Goal: Task Accomplishment & Management: Use online tool/utility

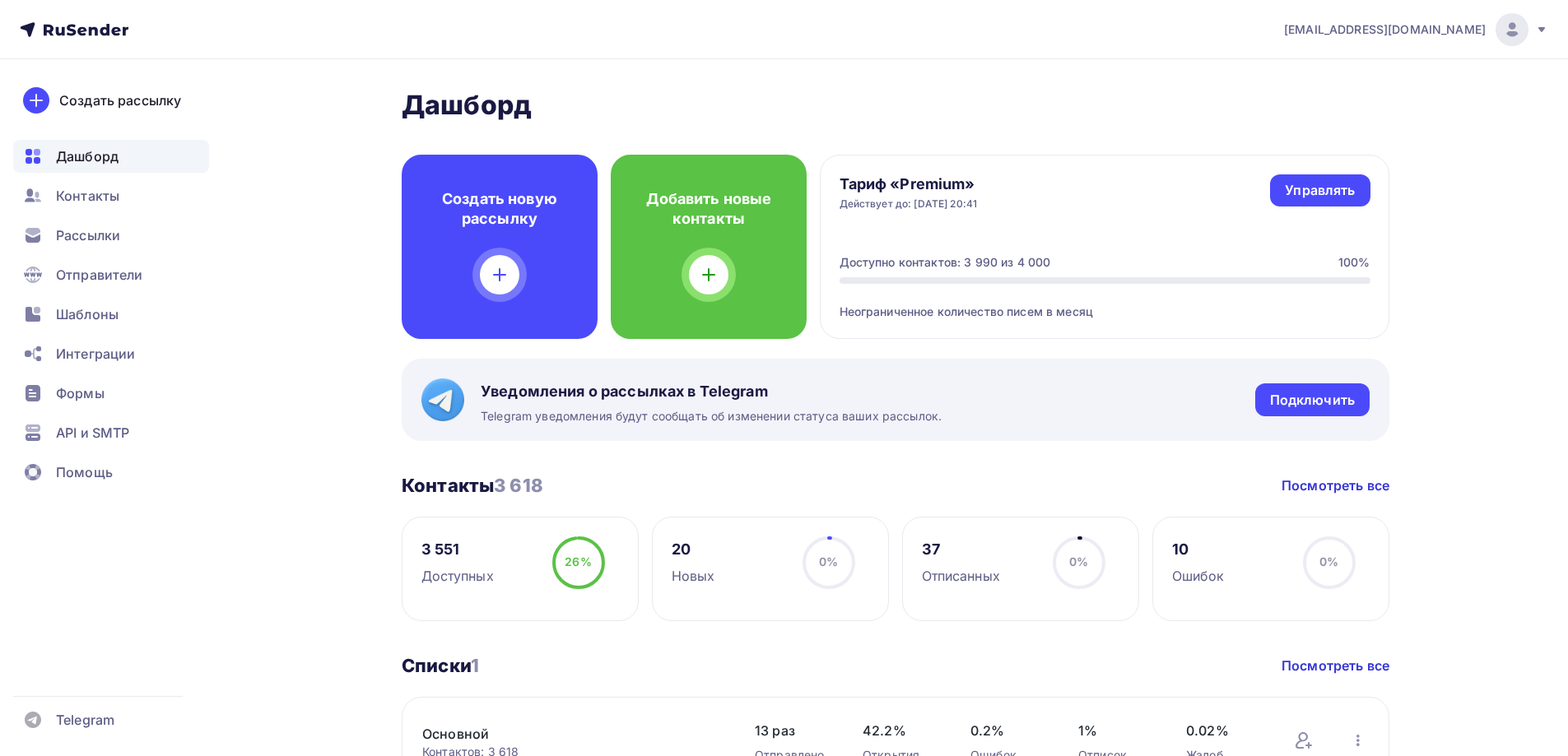
click at [502, 281] on icon at bounding box center [499, 275] width 20 height 20
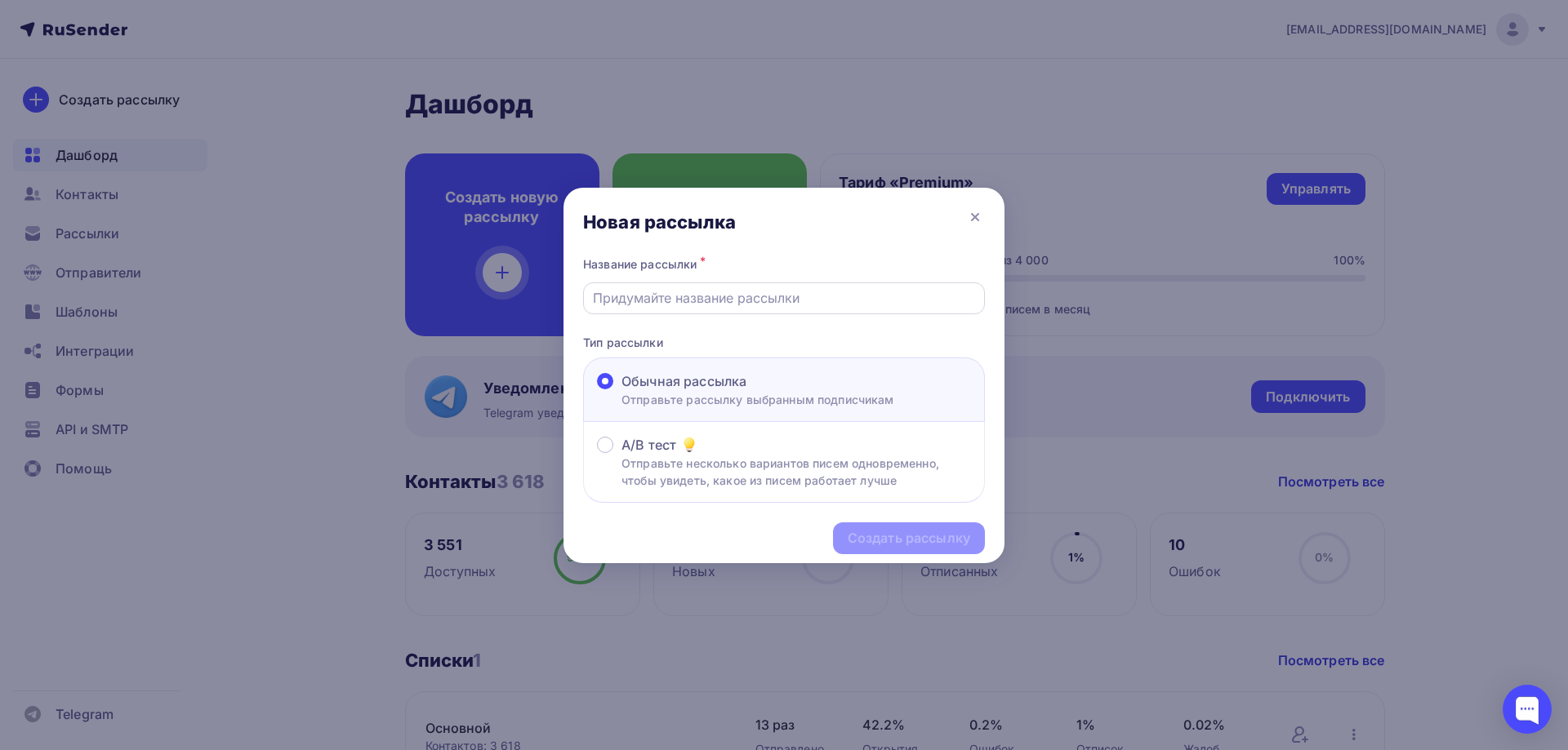
click at [691, 283] on div at bounding box center [784, 298] width 402 height 32
click at [691, 301] on input "text" at bounding box center [785, 298] width 383 height 20
type input "[DATE]"
click at [875, 535] on div "Создать рассылку" at bounding box center [909, 538] width 122 height 19
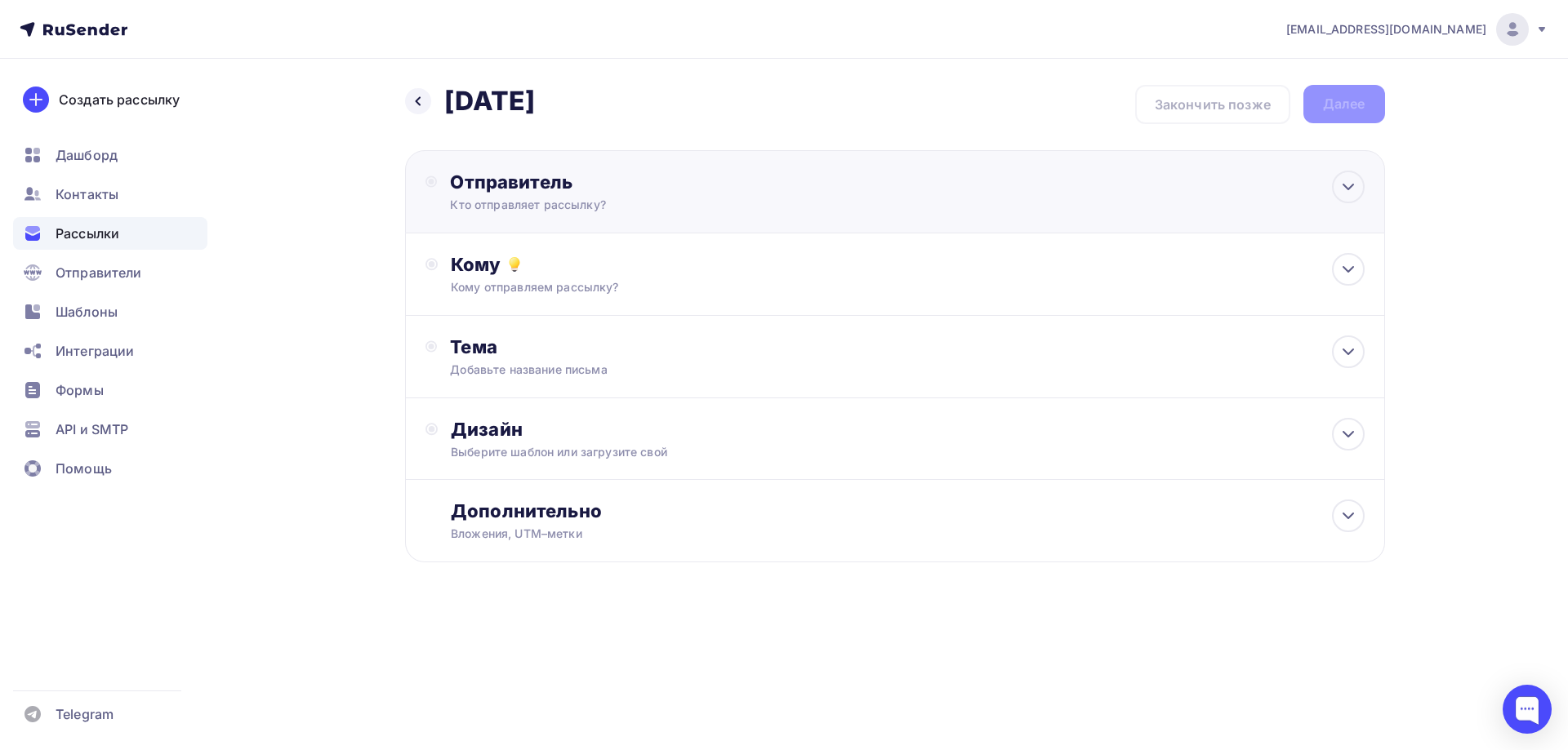
click at [573, 202] on div "Кто отправляет рассылку?" at bounding box center [610, 205] width 319 height 16
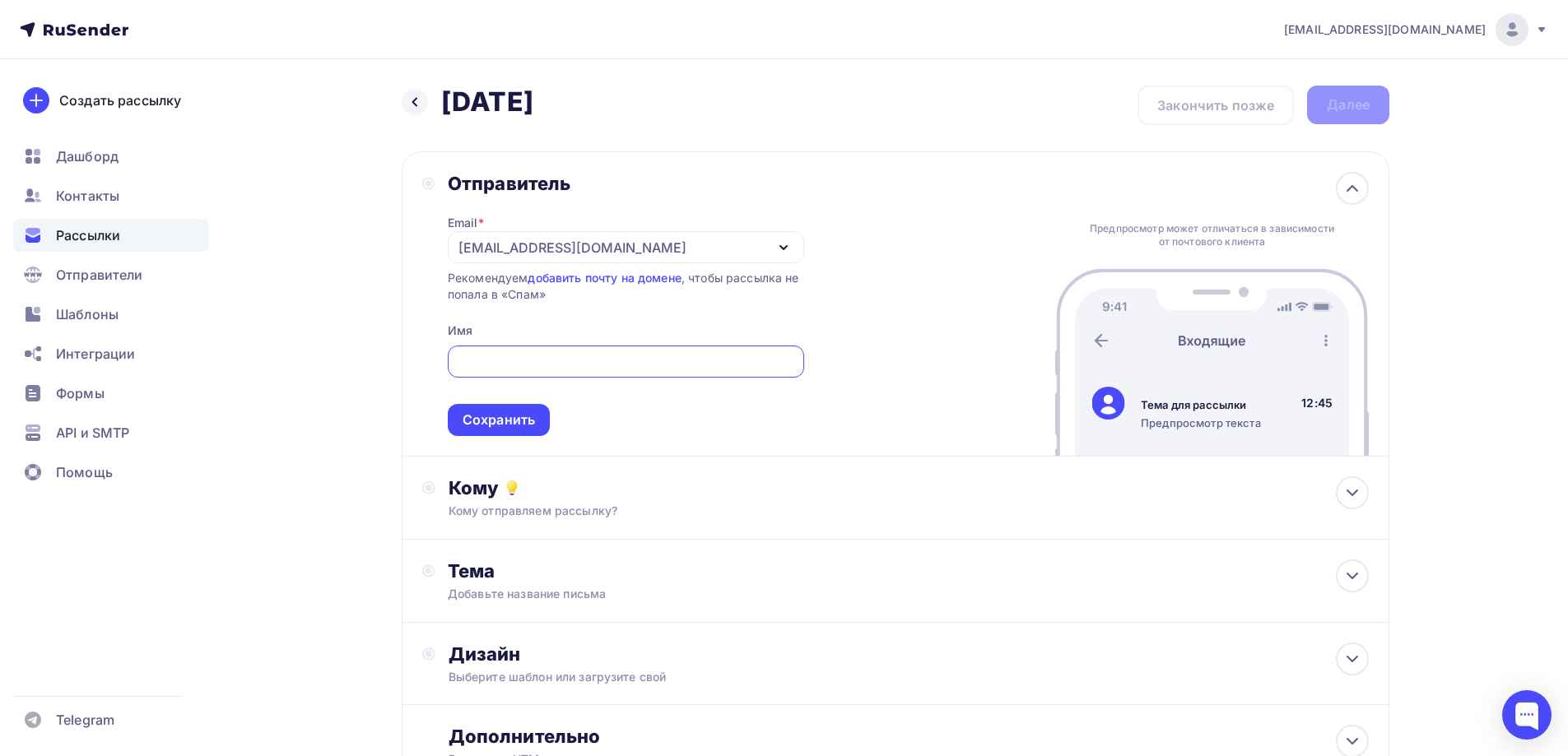
click at [582, 371] on input "text" at bounding box center [626, 362] width 338 height 20
type input "@"
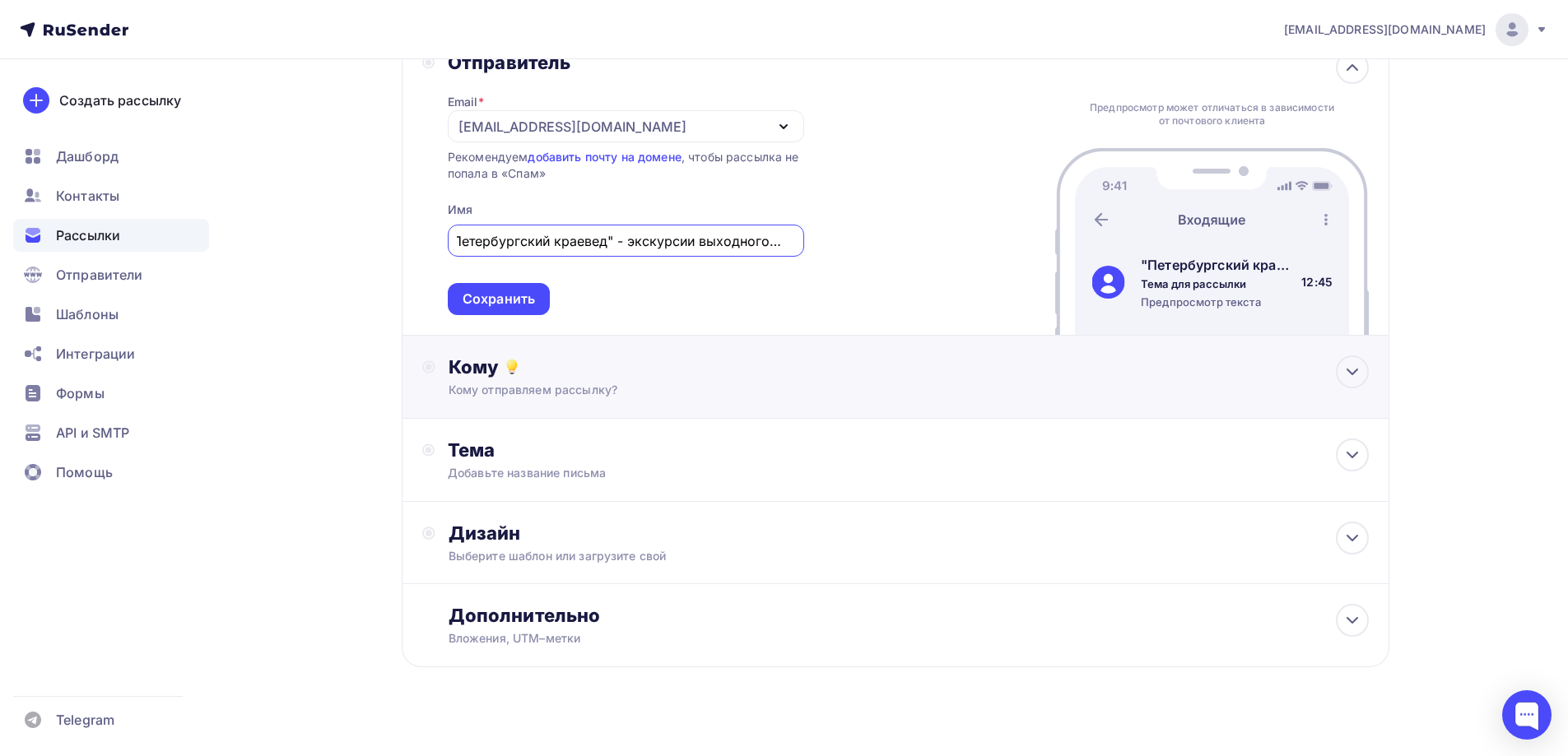
scroll to position [138, 0]
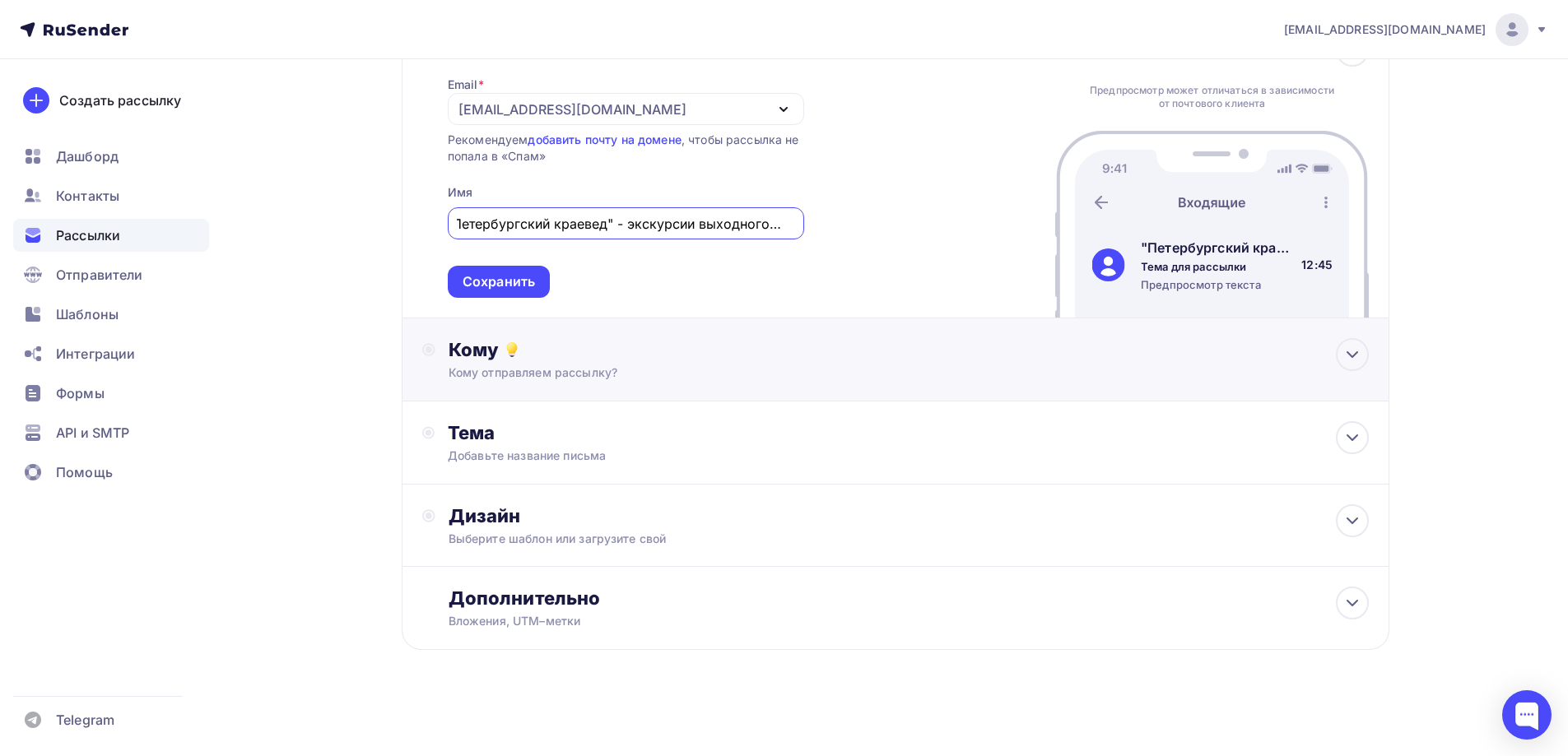
type input ""Петербургский краевед" - экскурсии выходного дня"
click at [431, 354] on circle at bounding box center [429, 349] width 12 height 12
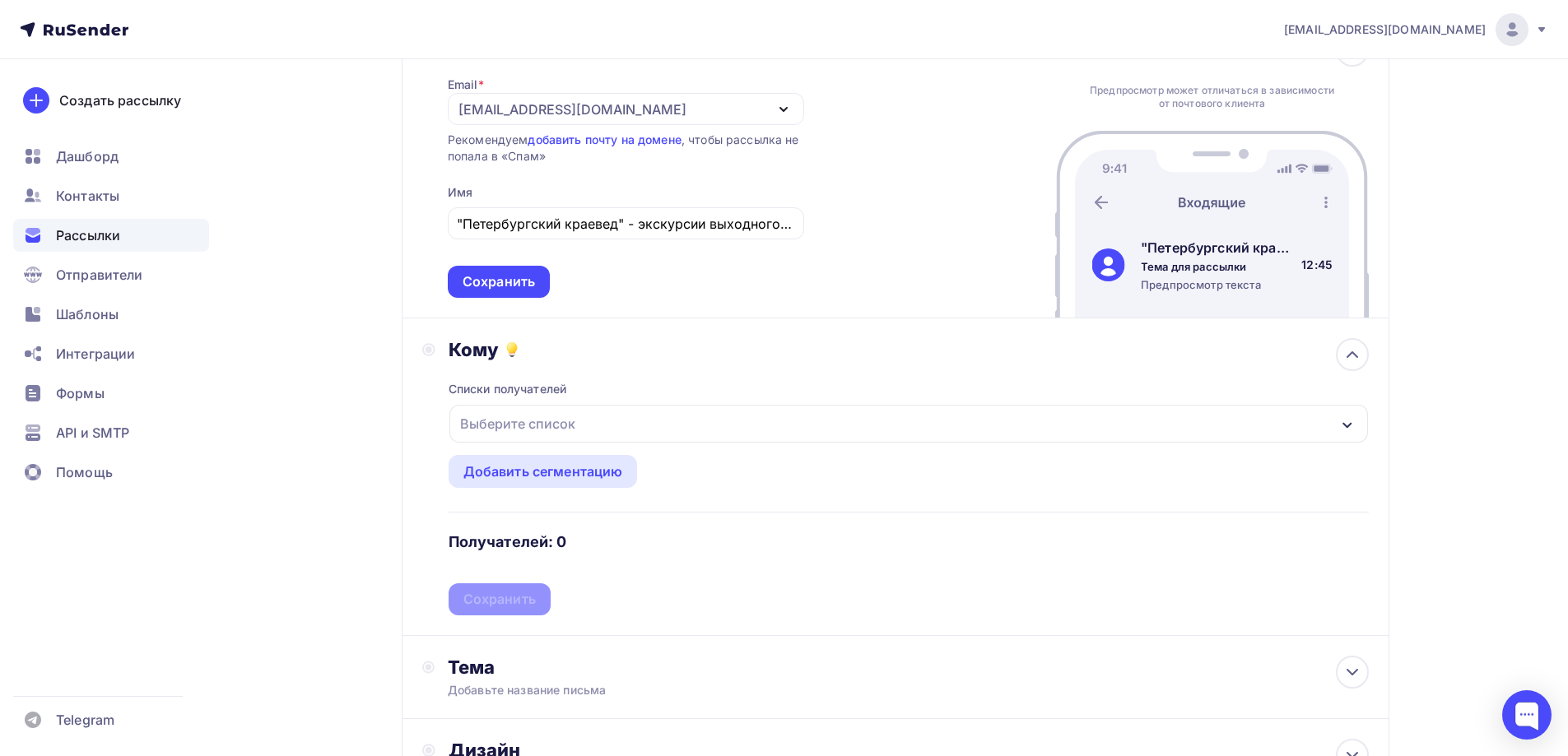
click at [560, 428] on div "Выберите список" at bounding box center [518, 424] width 128 height 30
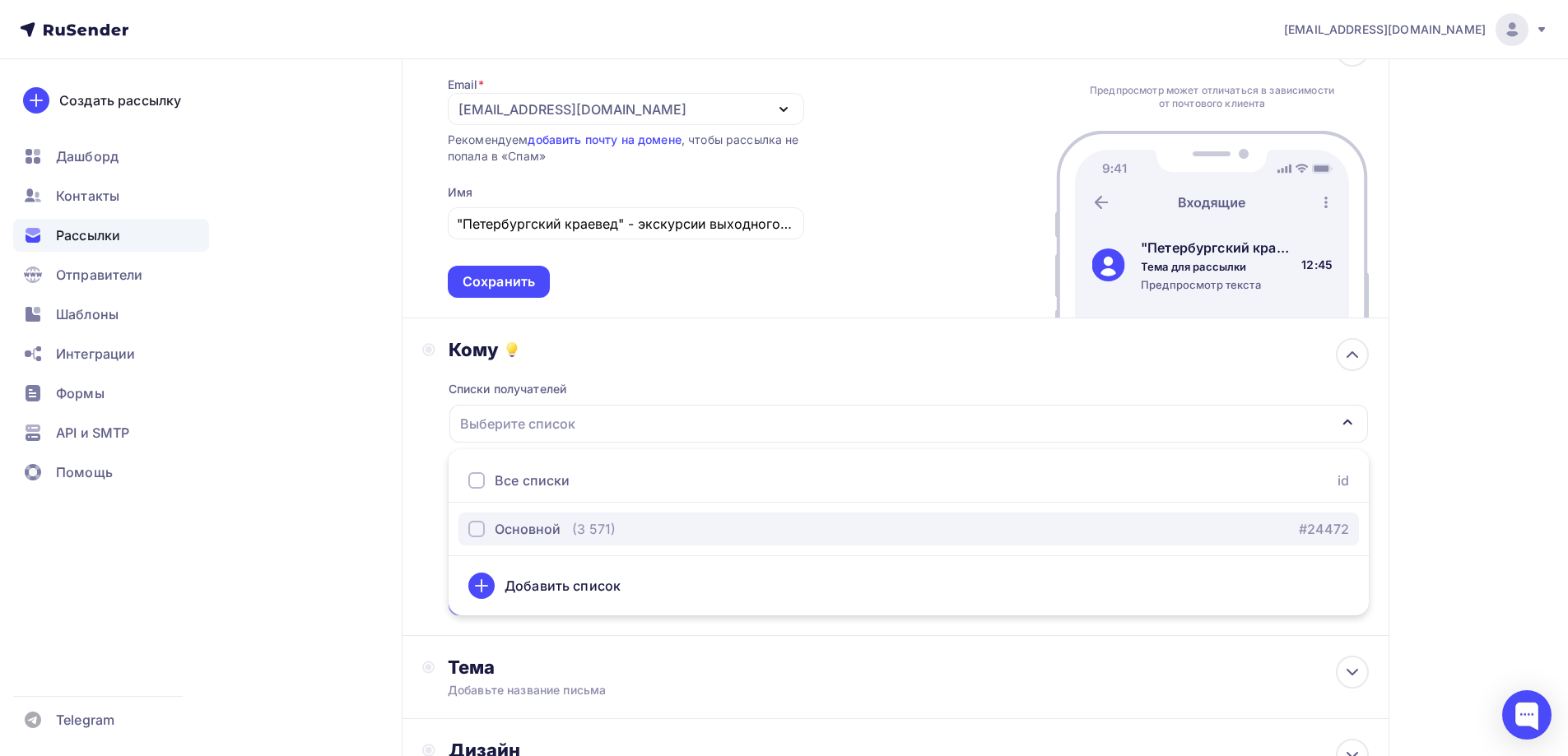
click at [470, 529] on div "button" at bounding box center [477, 529] width 17 height 17
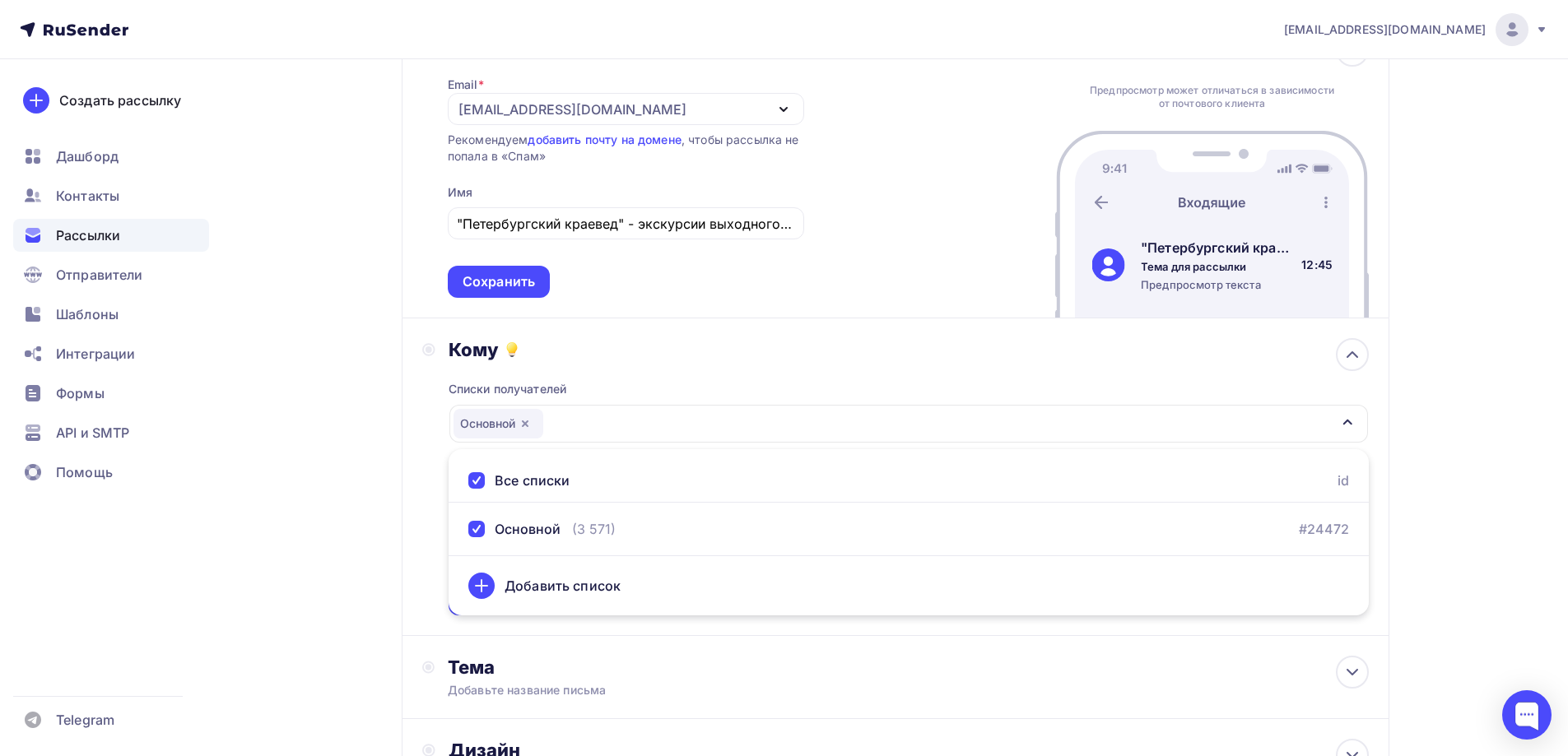
click at [314, 565] on div "Назад [DATE] [DATE] Закончить позже Далее Отправитель Email * [EMAIL_ADDRESS][D…" at bounding box center [784, 456] width 1349 height 1070
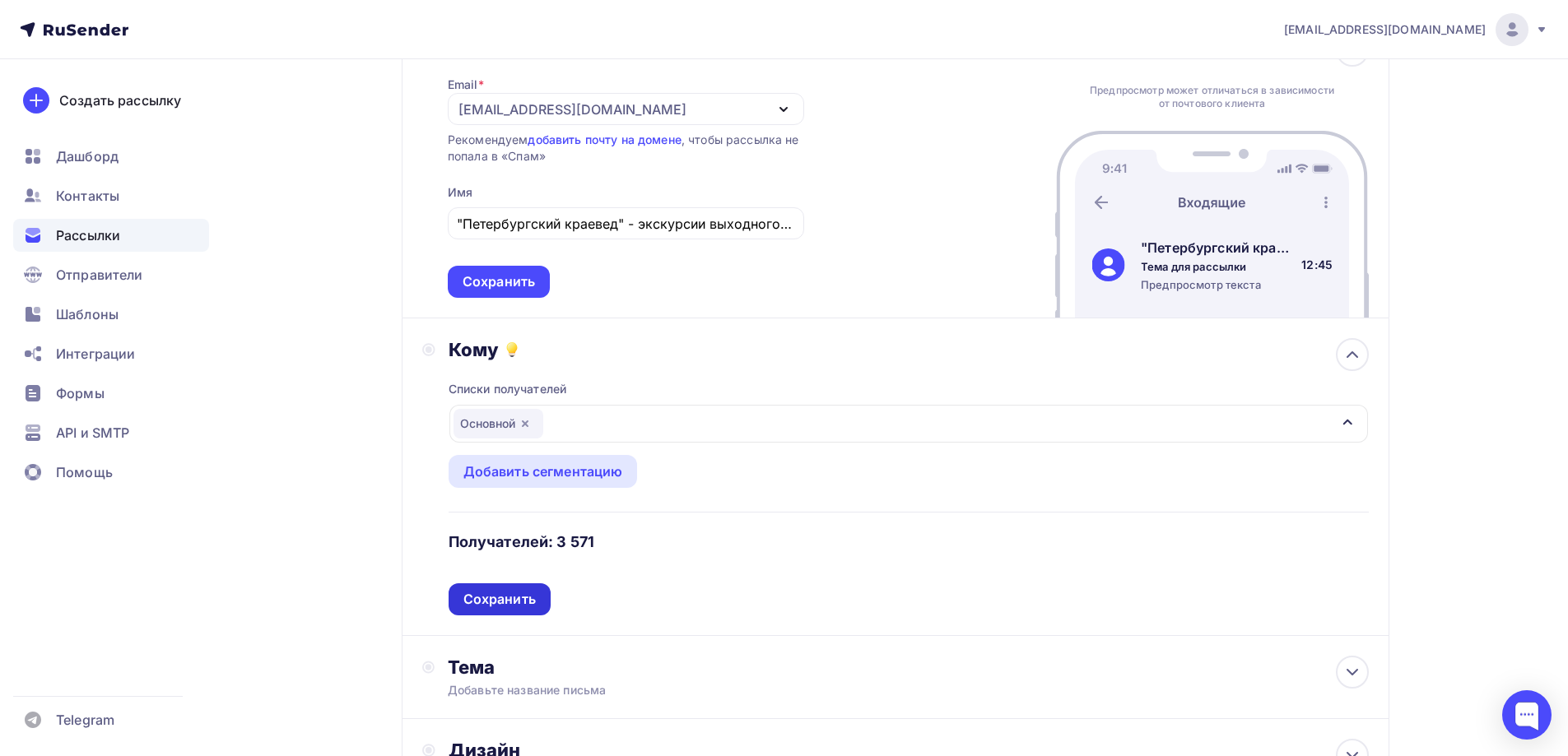
click at [496, 604] on div "Сохранить" at bounding box center [499, 600] width 72 height 19
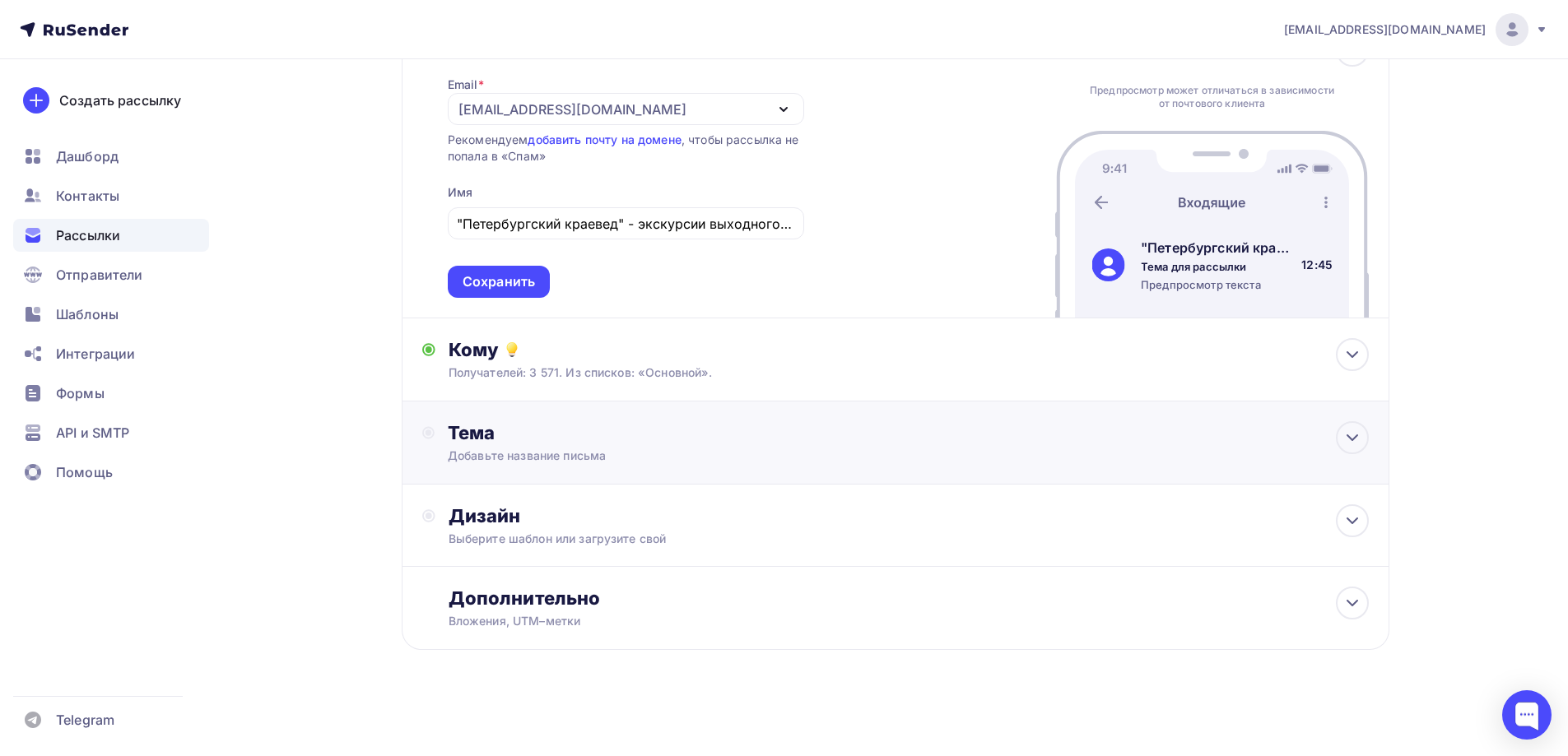
click at [468, 433] on div "Тема" at bounding box center [610, 433] width 326 height 23
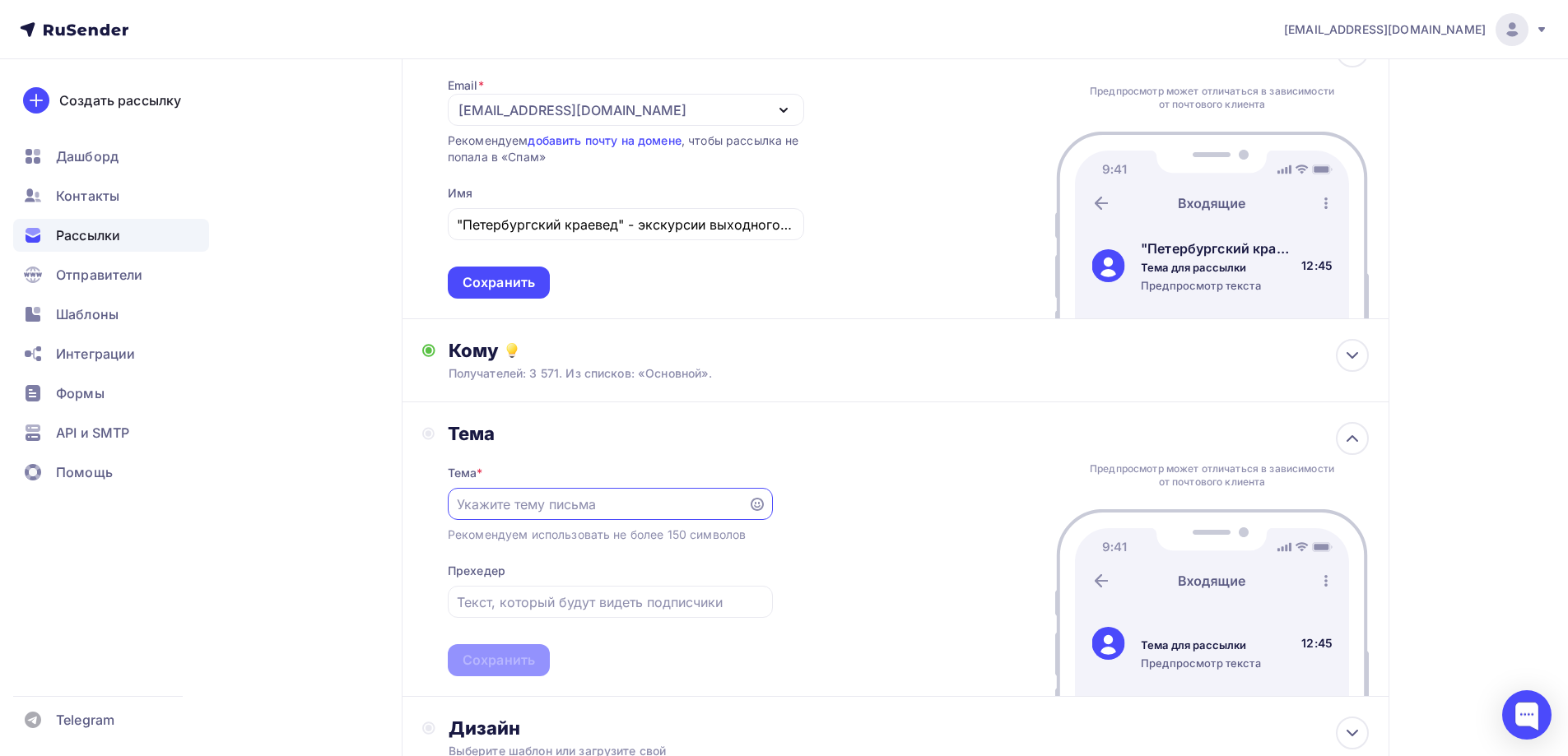
click at [490, 511] on input "text" at bounding box center [598, 504] width 282 height 20
type input "Ближайшие экскурсии"
click at [528, 652] on div "Сохранить" at bounding box center [499, 660] width 72 height 19
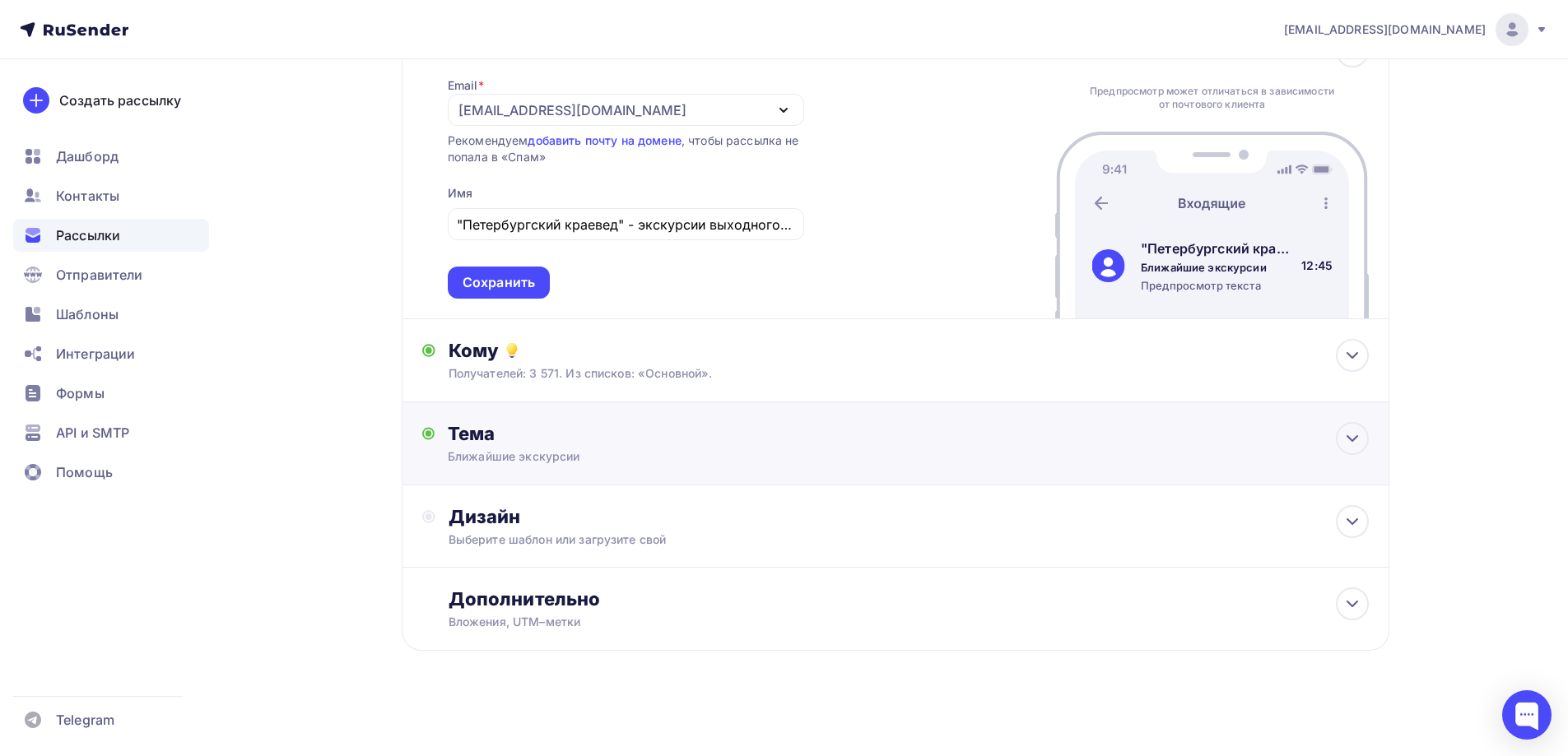
scroll to position [138, 0]
click at [497, 509] on div "Дизайн" at bounding box center [909, 516] width 920 height 23
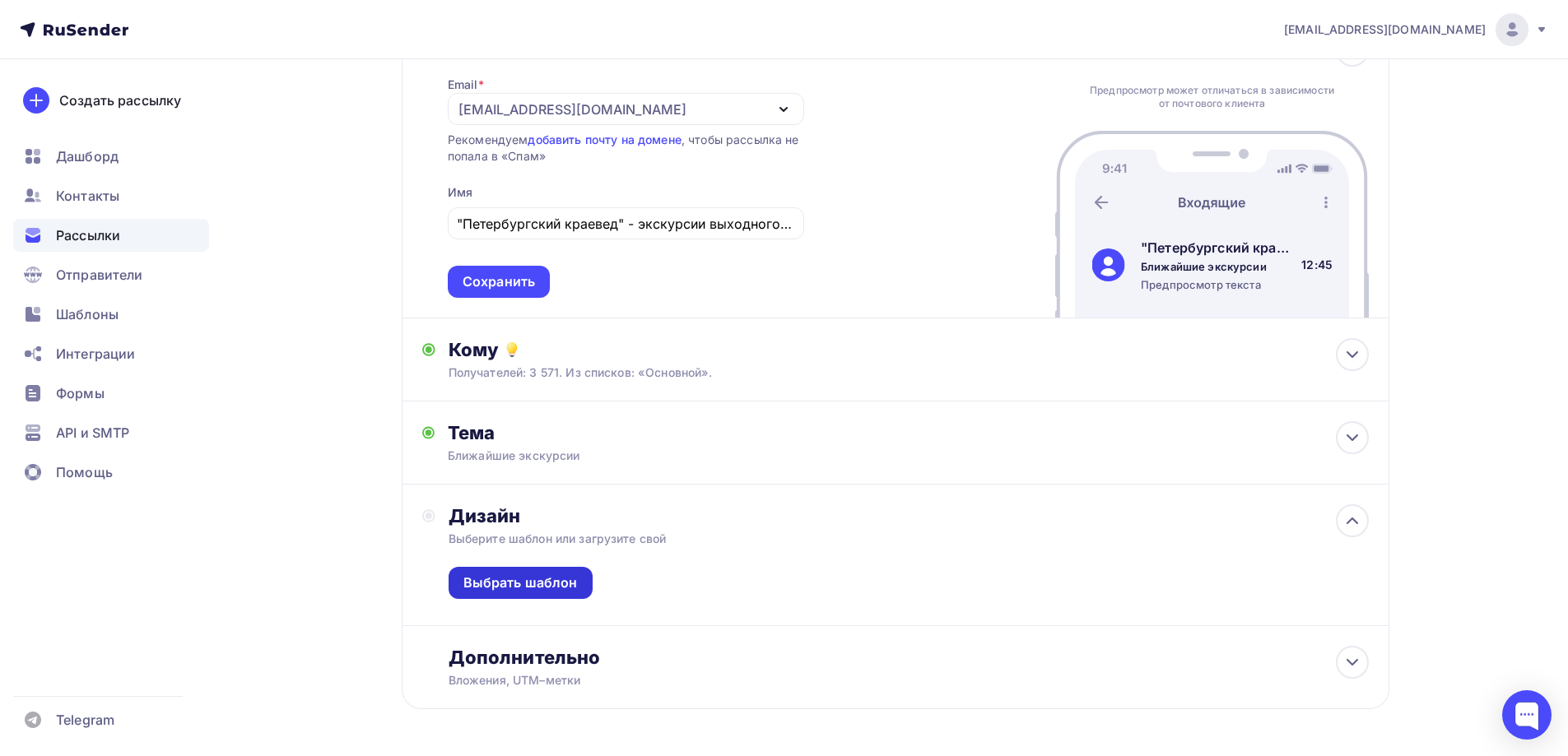
click at [504, 576] on div "Выбрать шаблон" at bounding box center [521, 583] width 114 height 19
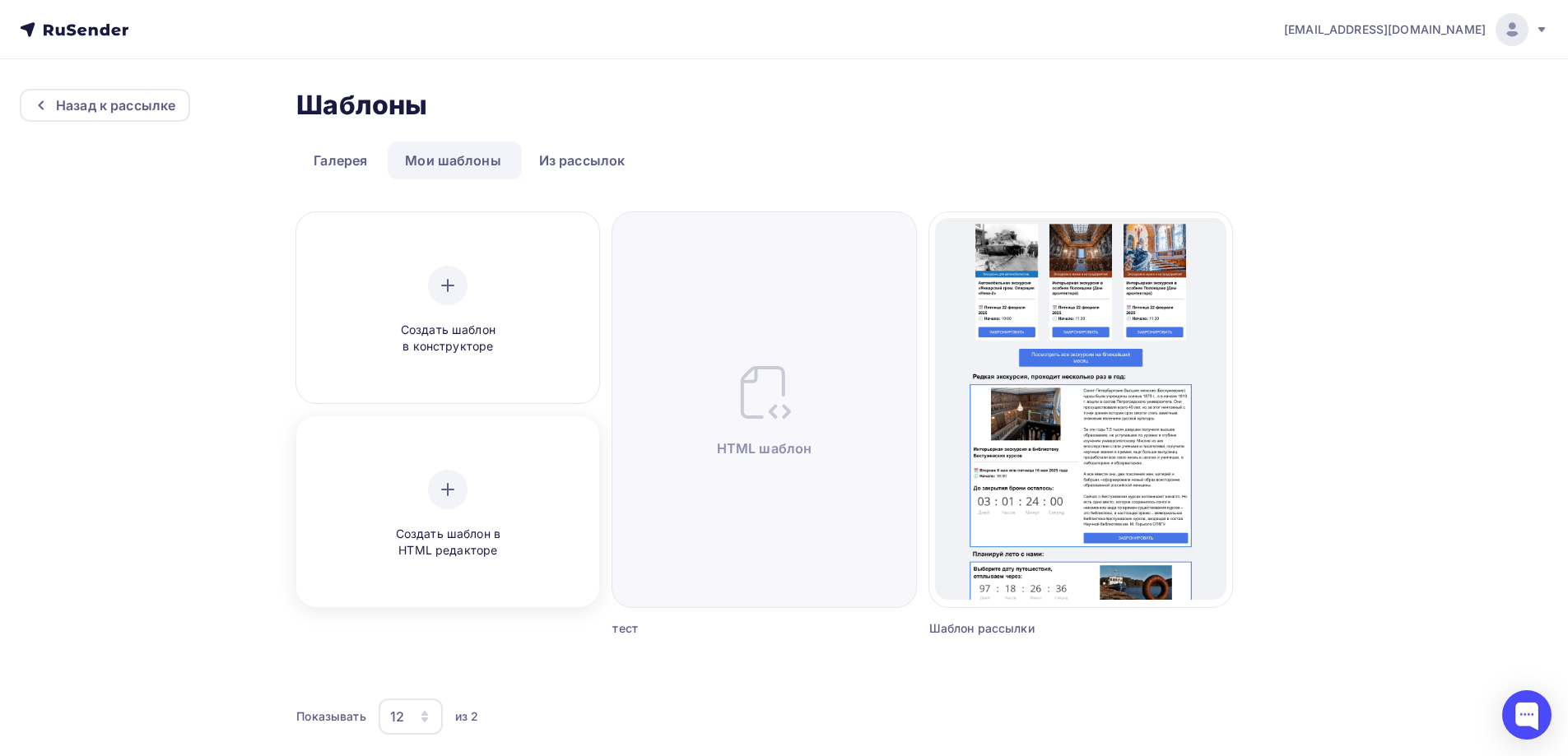
click at [446, 509] on div "Создать шаблон в HTML редакторе" at bounding box center [447, 515] width 157 height 89
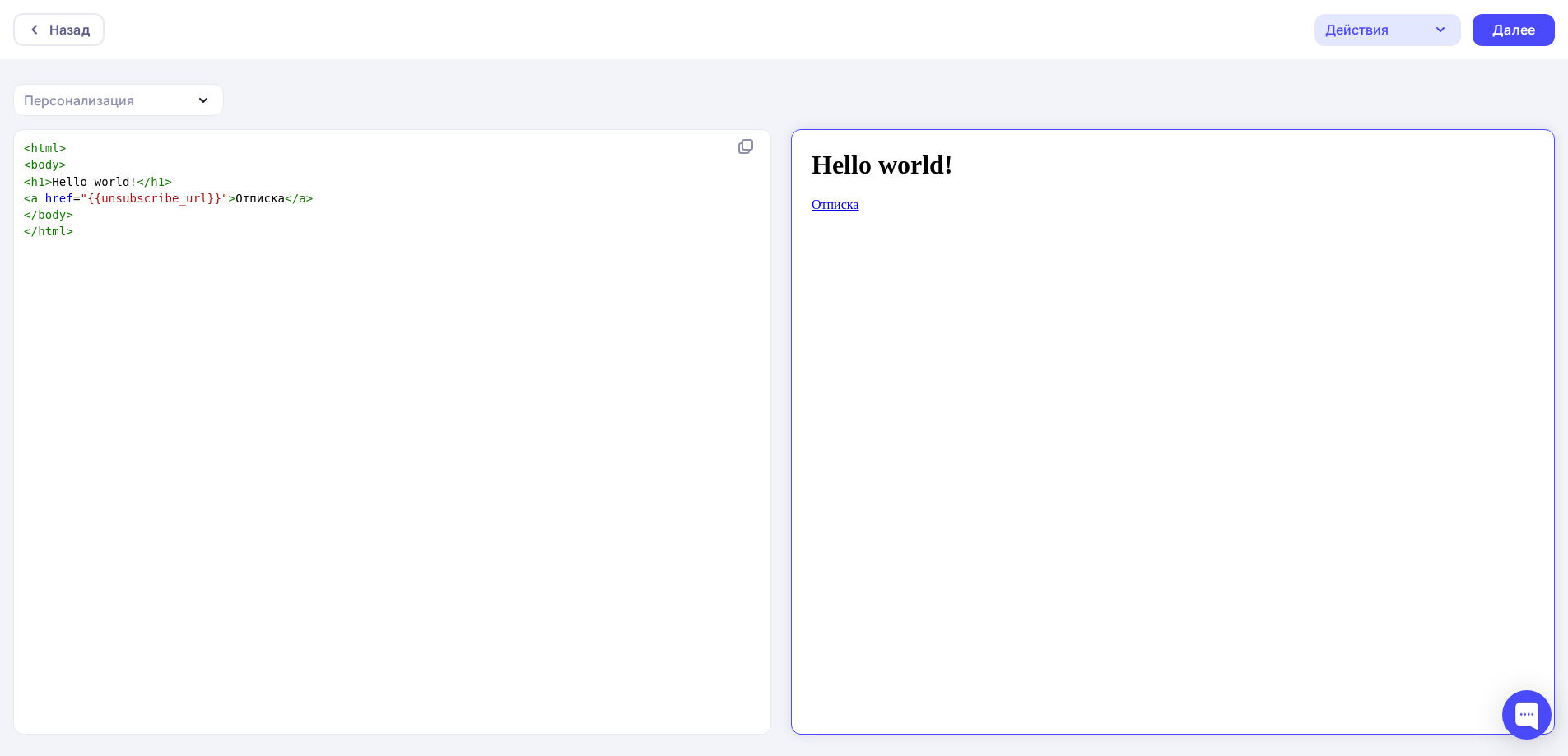
click at [74, 174] on pre "< h1 > Hello world! </ h1 >" at bounding box center [389, 182] width 737 height 17
type textarea "<html> <body> <h1>Hello world!</h1> <a href="{{unsubscribe_url}}">Отписка</a> <…"
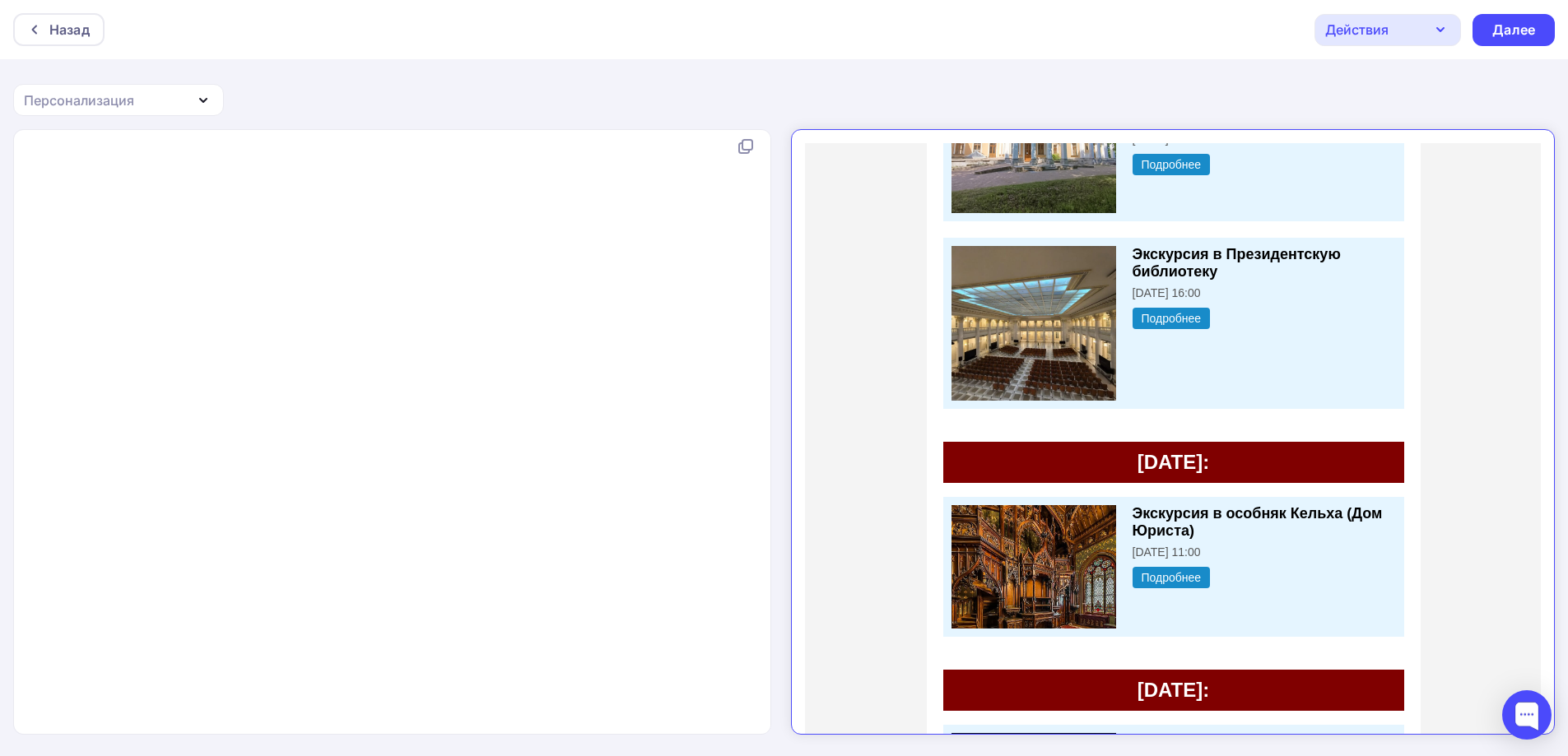
scroll to position [16142, 0]
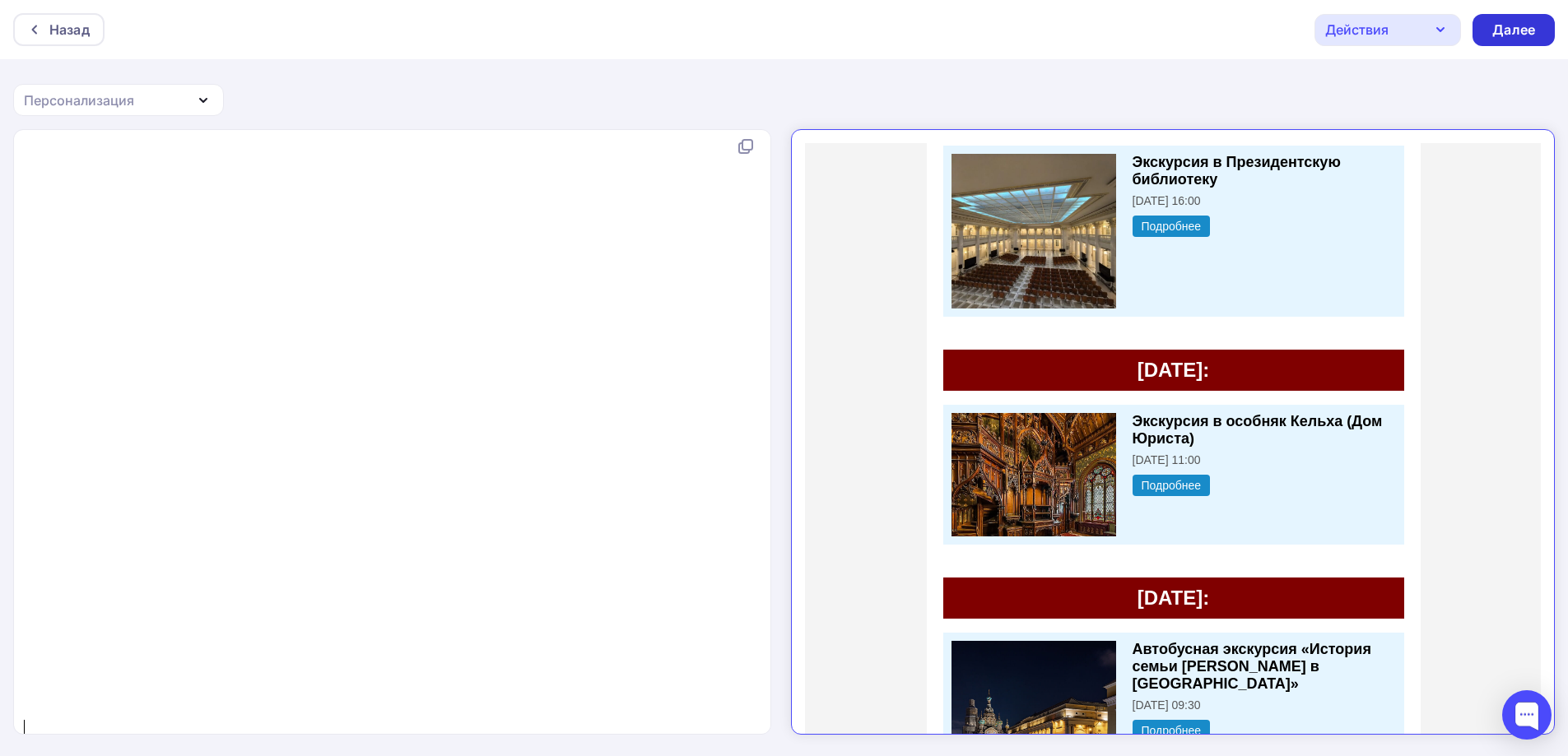
click at [1527, 26] on div "Далее" at bounding box center [1514, 30] width 43 height 19
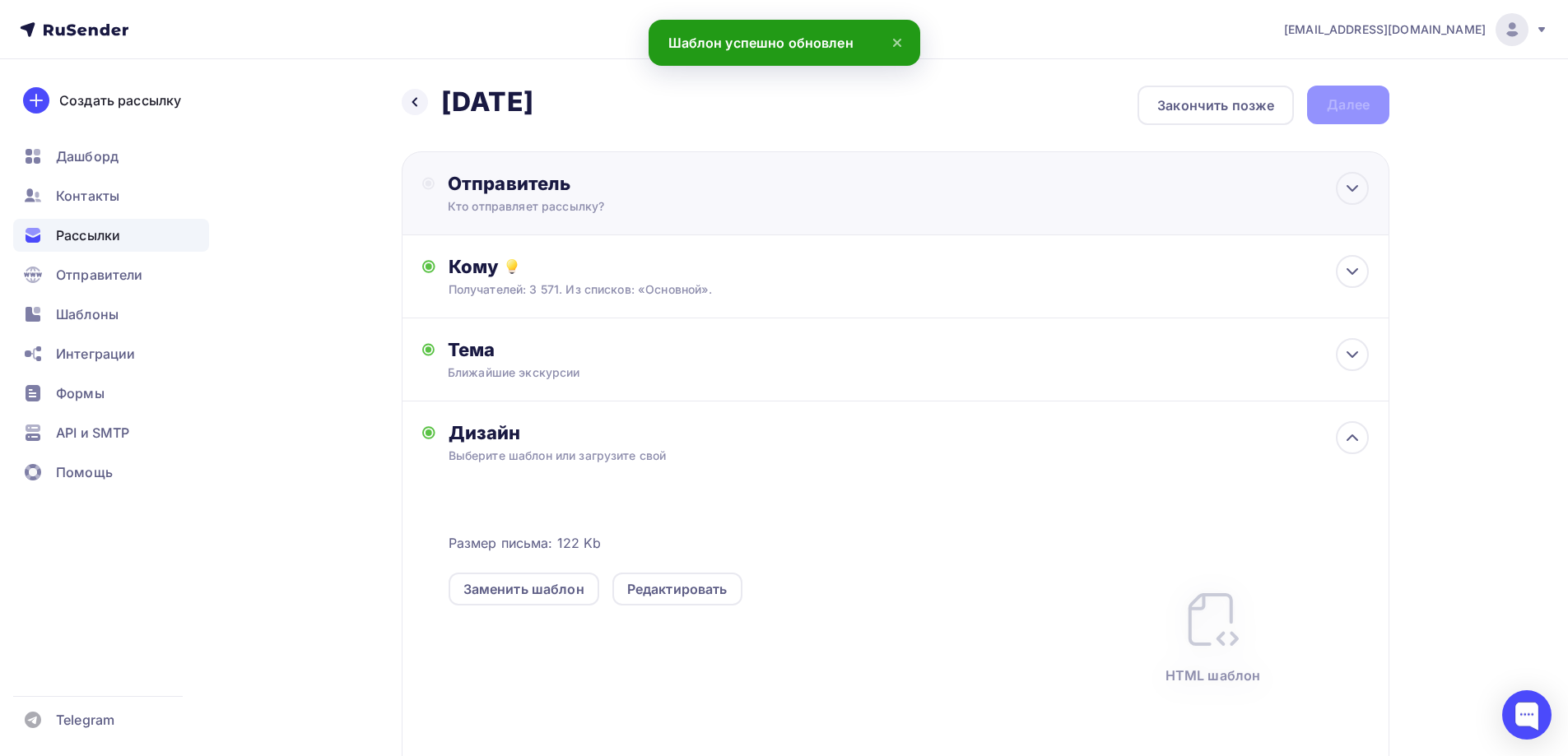
click at [427, 187] on icon at bounding box center [428, 184] width 12 height 13
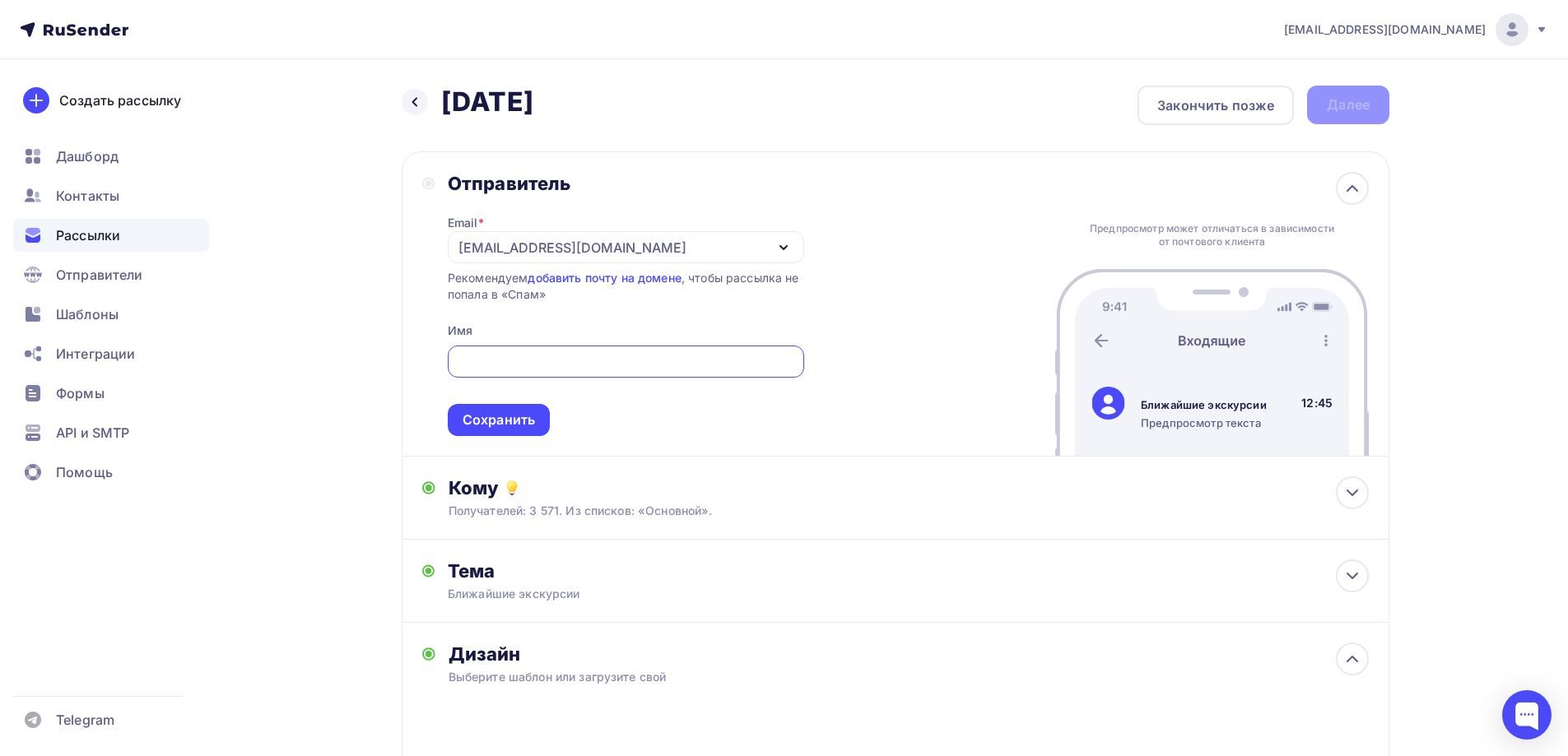
click at [502, 368] on input "text" at bounding box center [626, 362] width 338 height 20
type input """
type input "Петербургский краевед"
click at [478, 423] on div "Сохранить" at bounding box center [499, 420] width 72 height 19
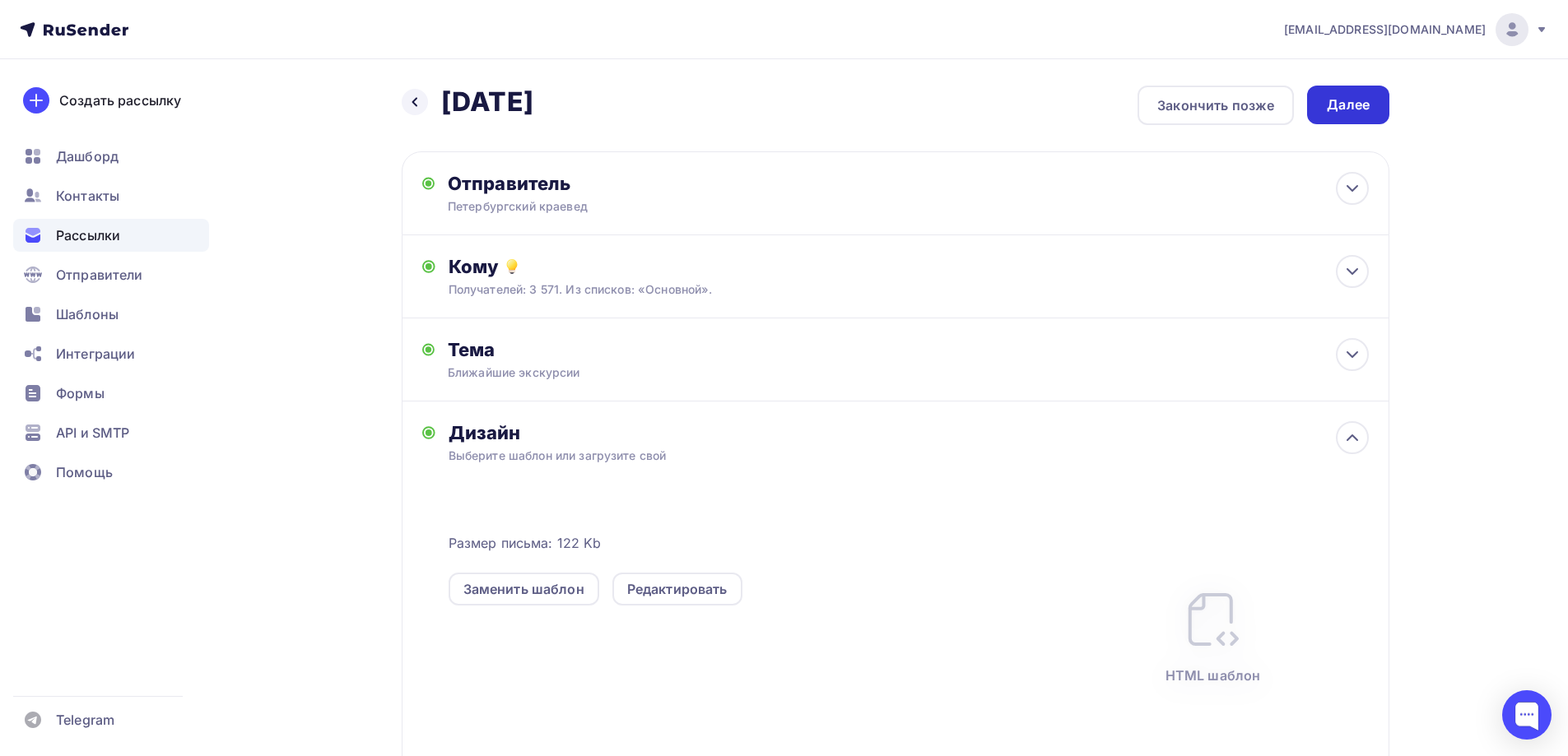
click at [1348, 105] on div "Далее" at bounding box center [1348, 104] width 43 height 19
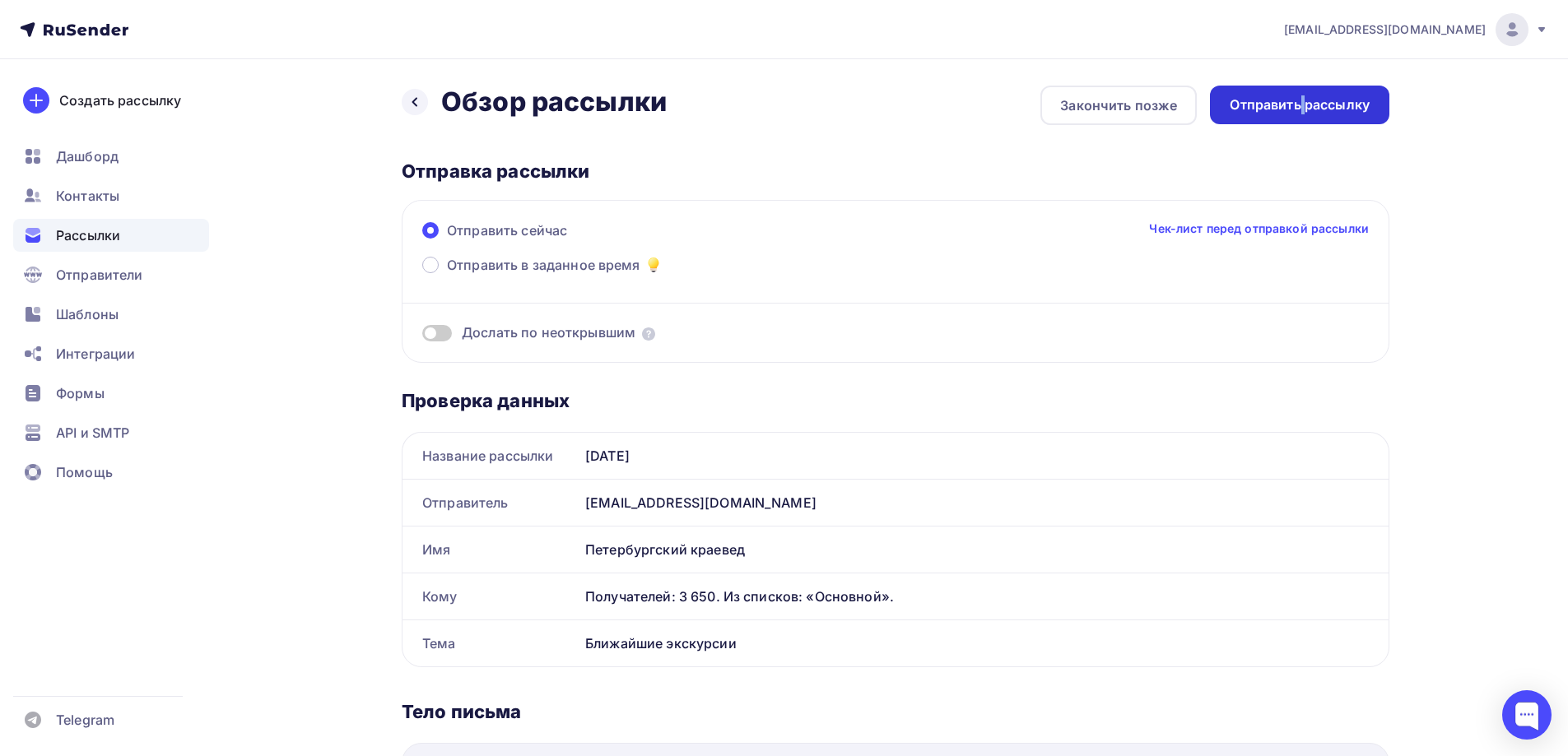
click at [1302, 116] on div "Отправить рассылку" at bounding box center [1300, 104] width 180 height 39
